Goal: Task Accomplishment & Management: Manage account settings

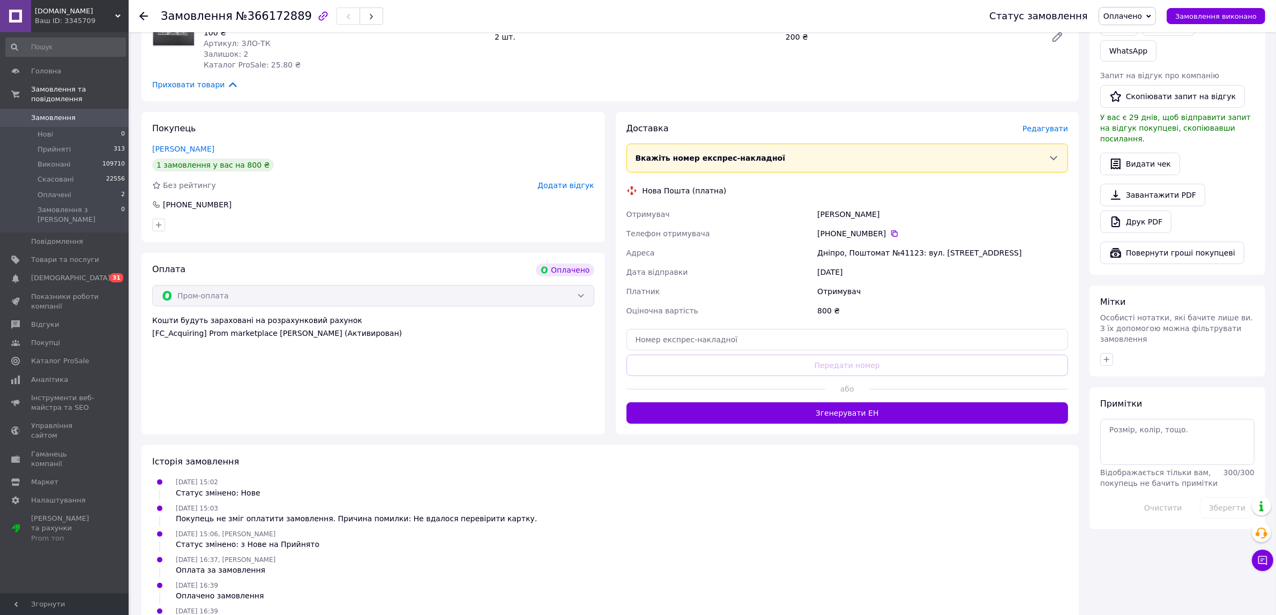
scroll to position [331, 0]
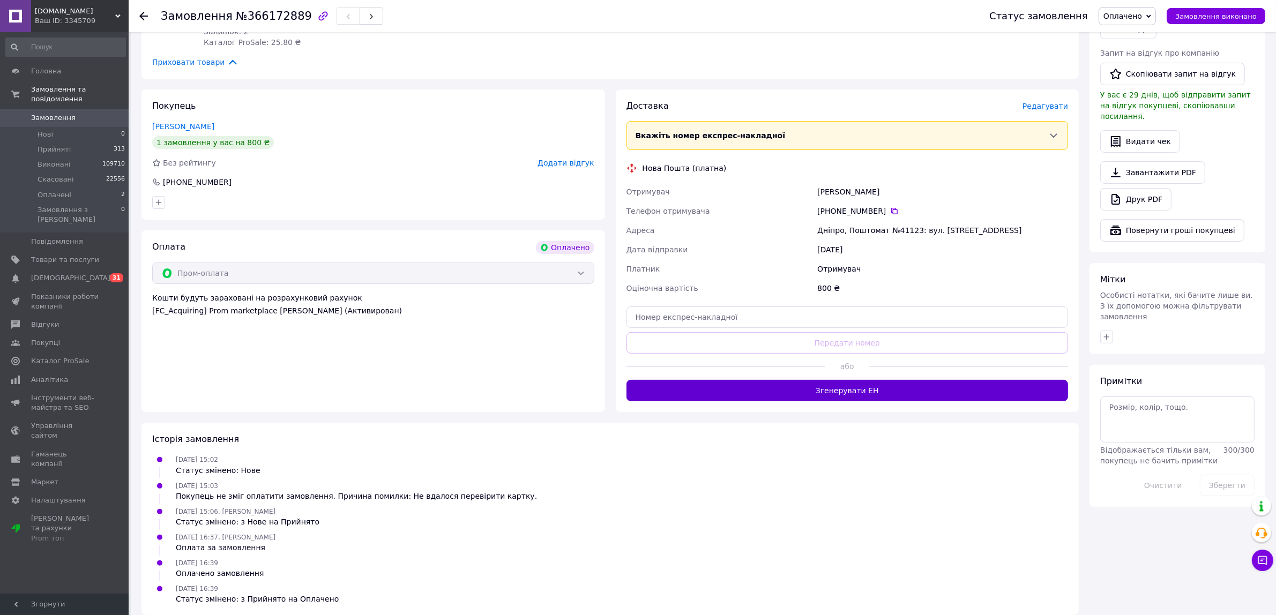
click at [856, 383] on button "Згенерувати ЕН" at bounding box center [847, 390] width 442 height 21
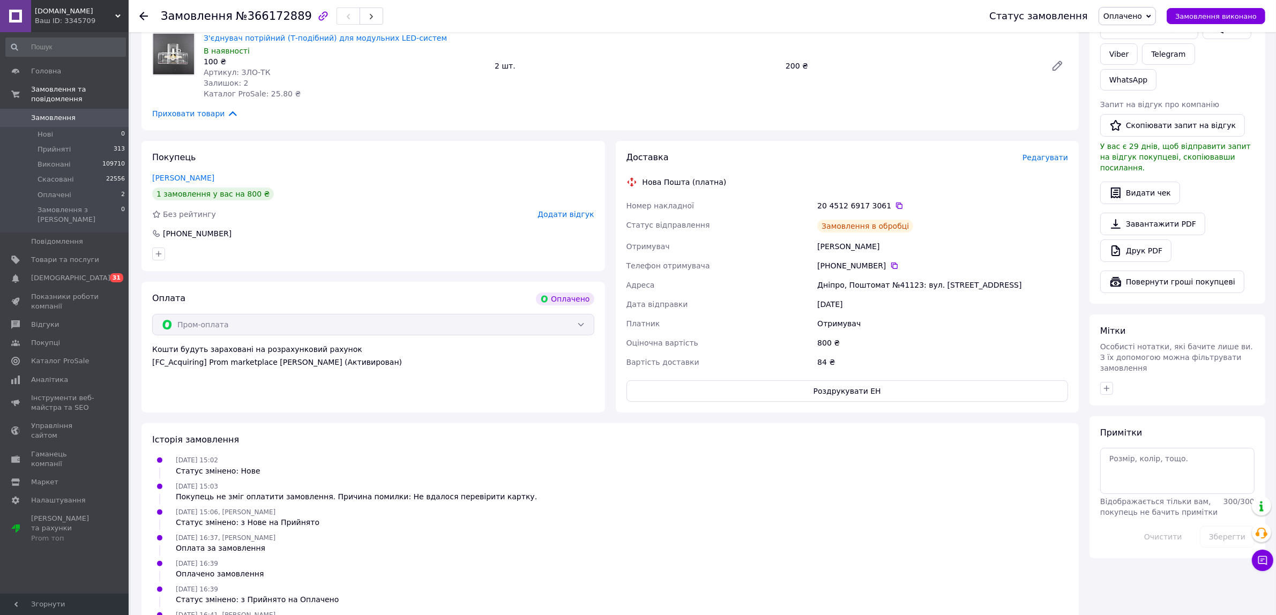
scroll to position [304, 0]
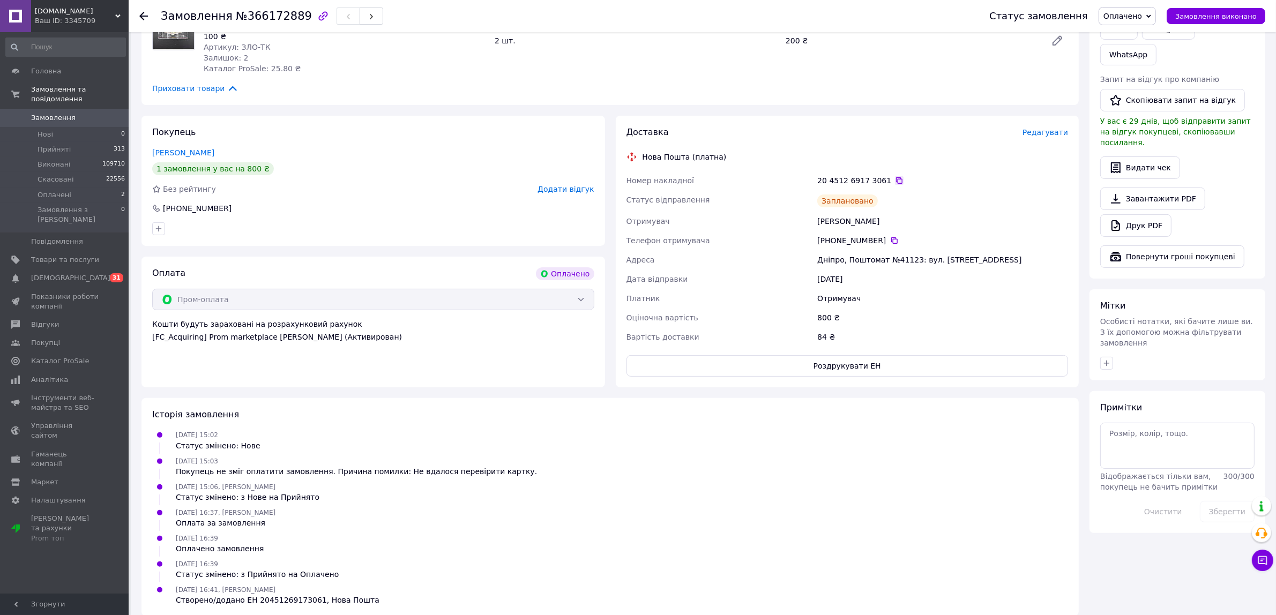
click at [895, 176] on icon at bounding box center [899, 180] width 9 height 9
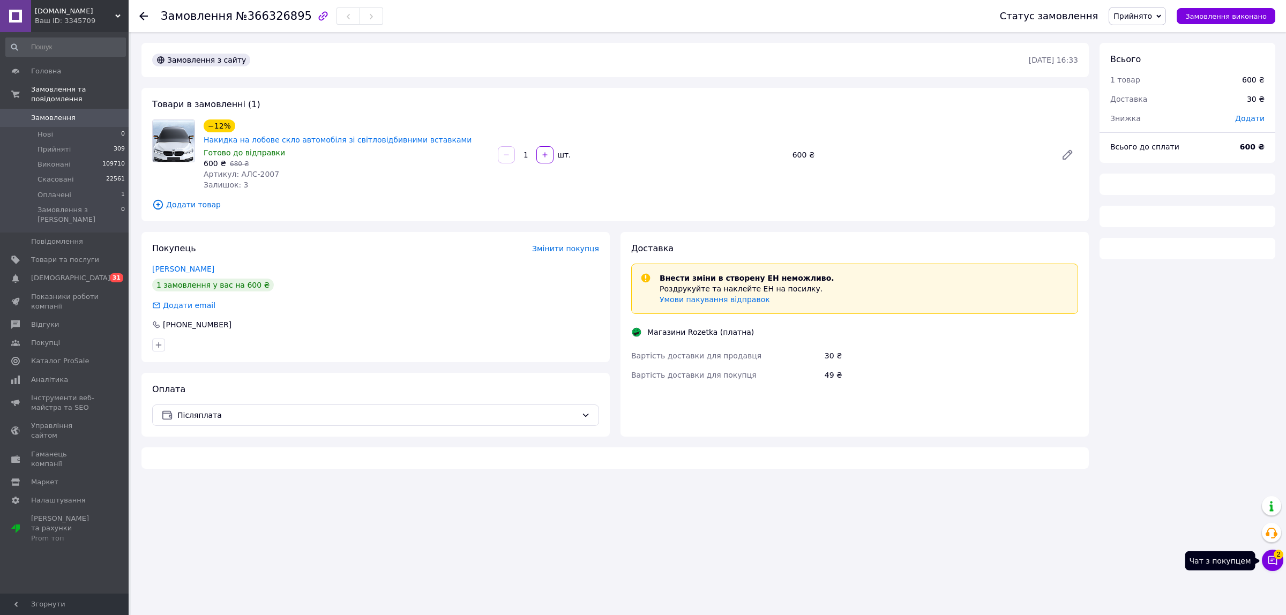
click at [1267, 561] on icon at bounding box center [1272, 560] width 11 height 11
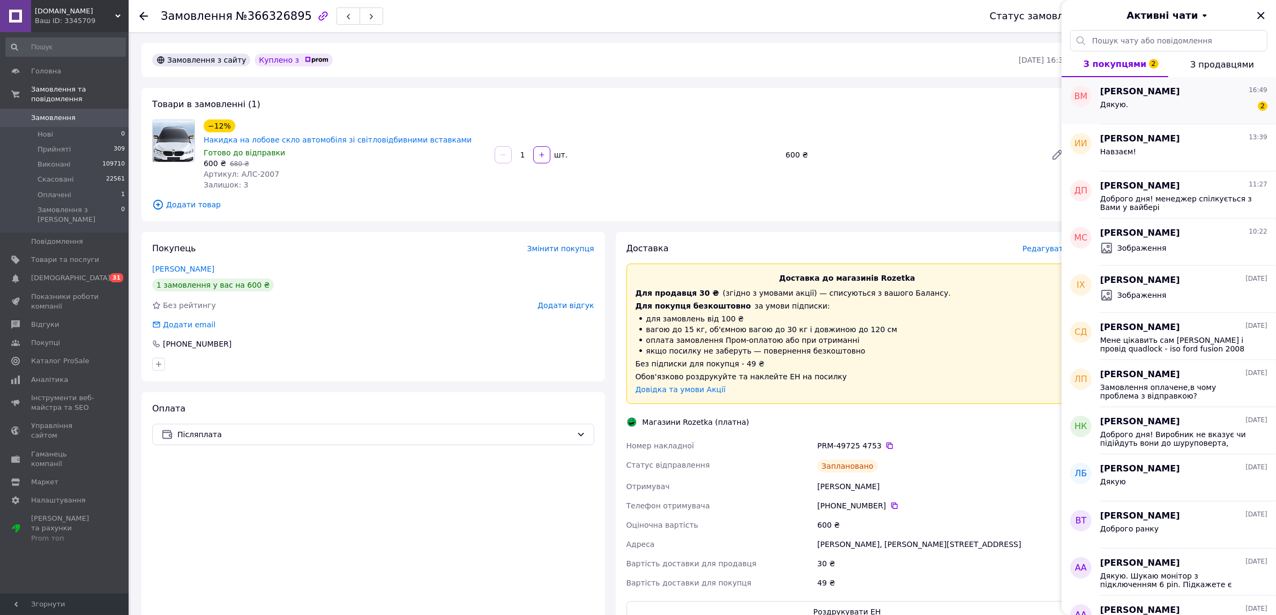
click at [1131, 103] on div "Дякую. 2" at bounding box center [1183, 106] width 167 height 17
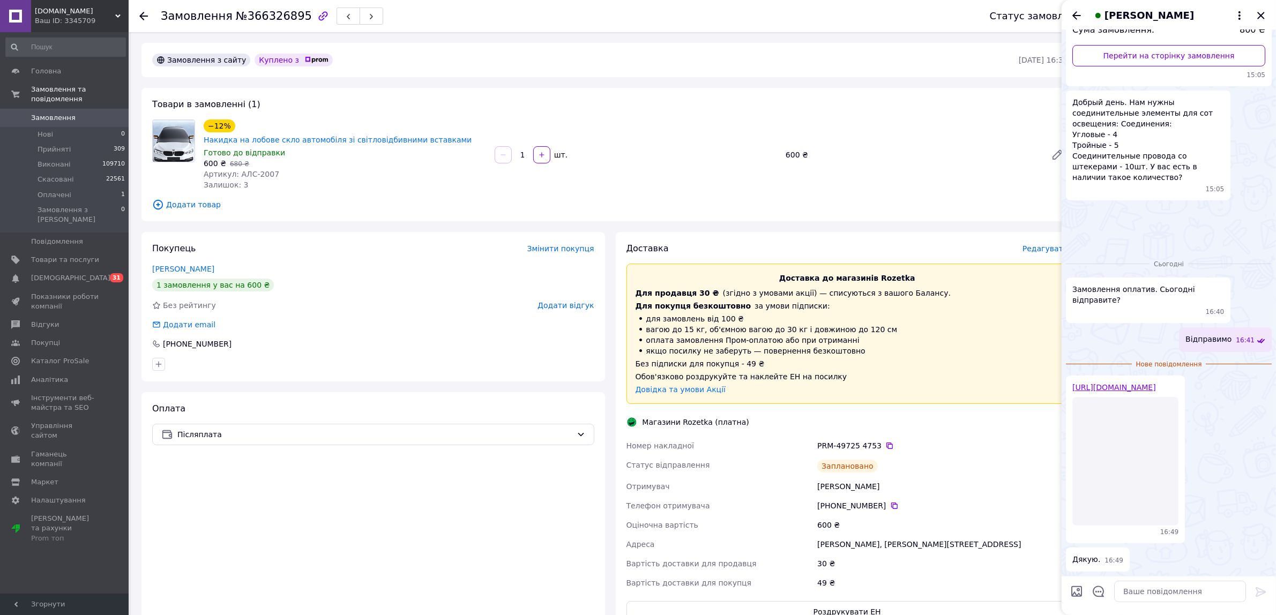
scroll to position [493, 0]
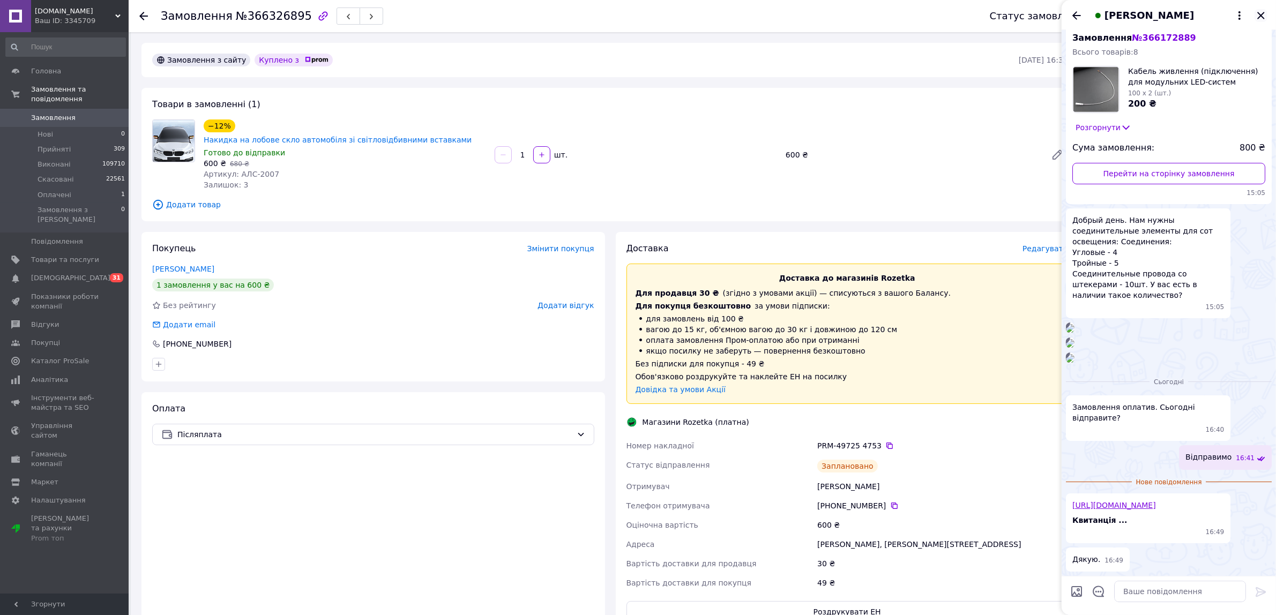
click at [1263, 16] on icon "Закрити" at bounding box center [1260, 15] width 13 height 13
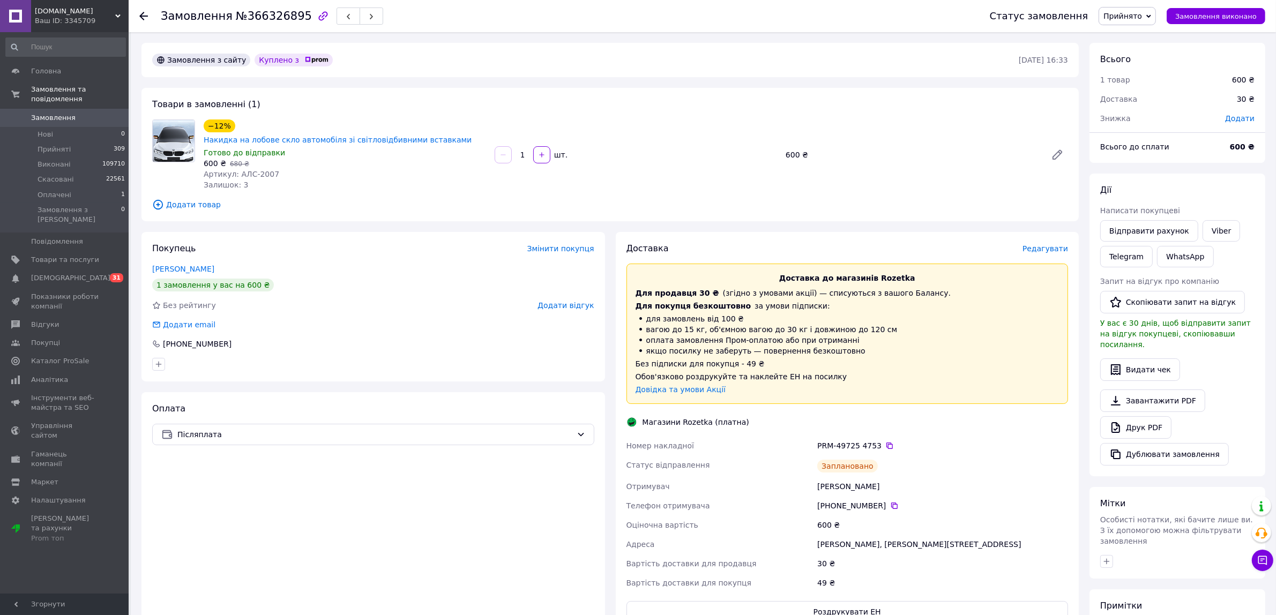
click at [99, 11] on span "[DOMAIN_NAME]" at bounding box center [75, 11] width 80 height 10
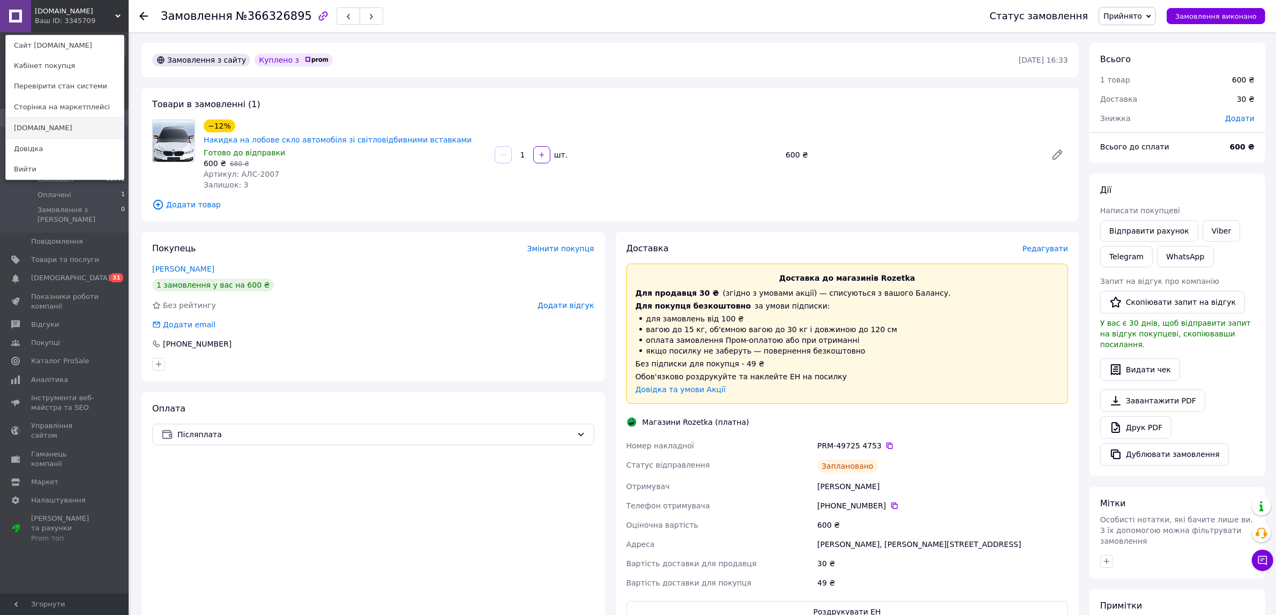
click at [56, 127] on link "[DOMAIN_NAME]" at bounding box center [65, 128] width 118 height 20
